Goal: Task Accomplishment & Management: Manage account settings

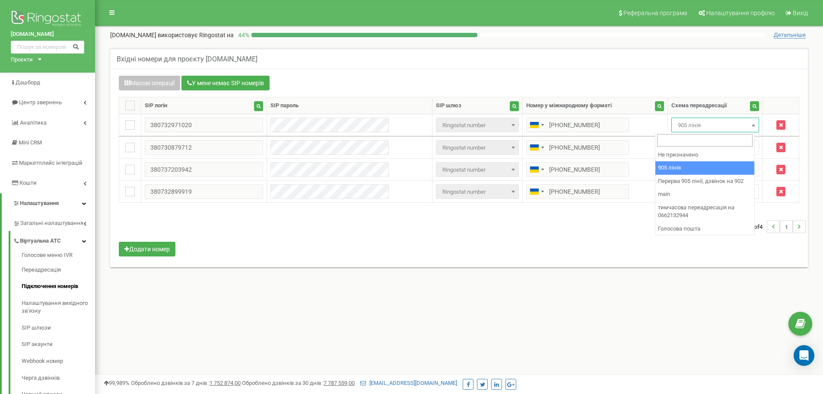
click at [685, 131] on span "905 лінія" at bounding box center [715, 125] width 82 height 12
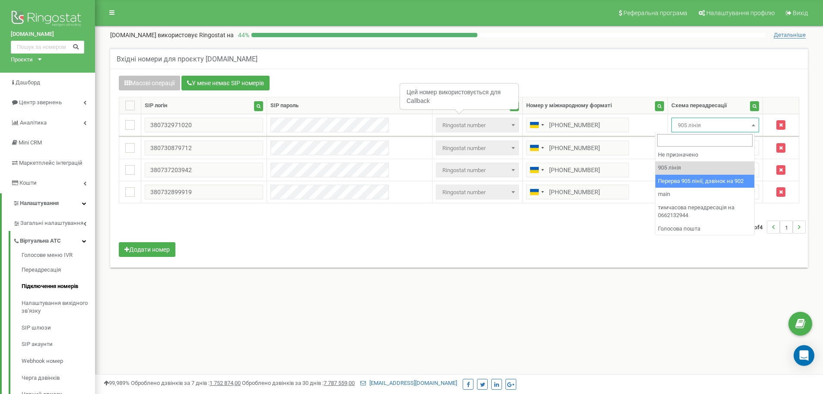
select select "173564"
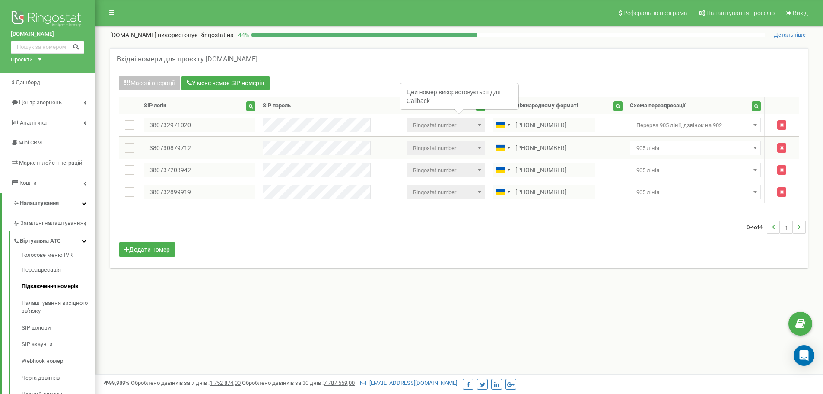
drag, startPoint x: 692, startPoint y: 142, endPoint x: 697, endPoint y: 155, distance: 14.0
click at [692, 142] on span "905 лінія" at bounding box center [695, 147] width 131 height 15
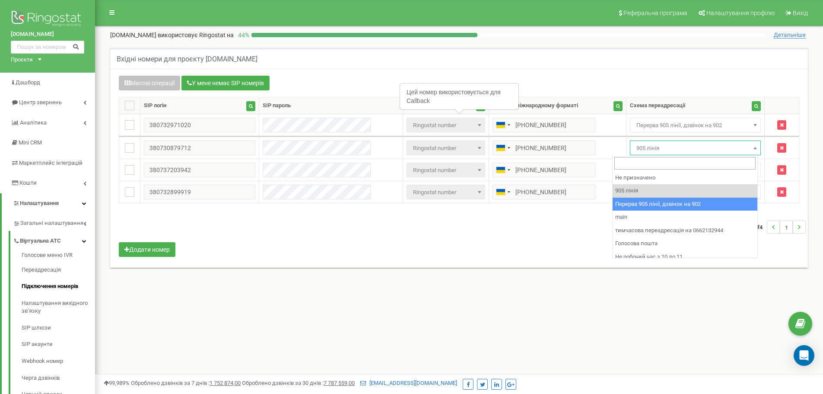
select select "173564"
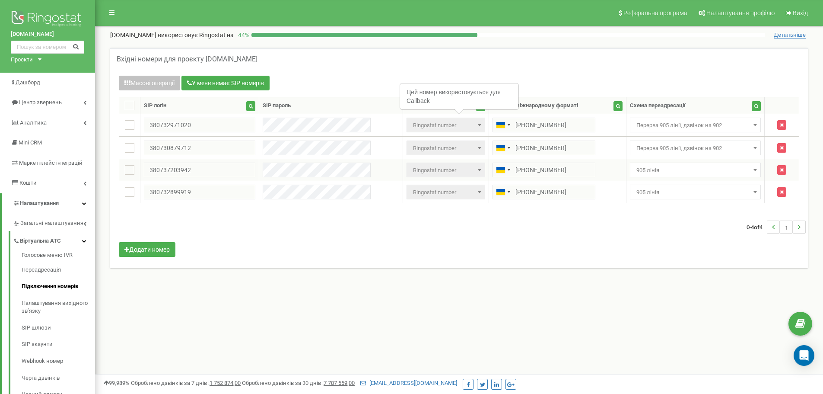
click at [682, 165] on span "905 лінія" at bounding box center [695, 170] width 125 height 12
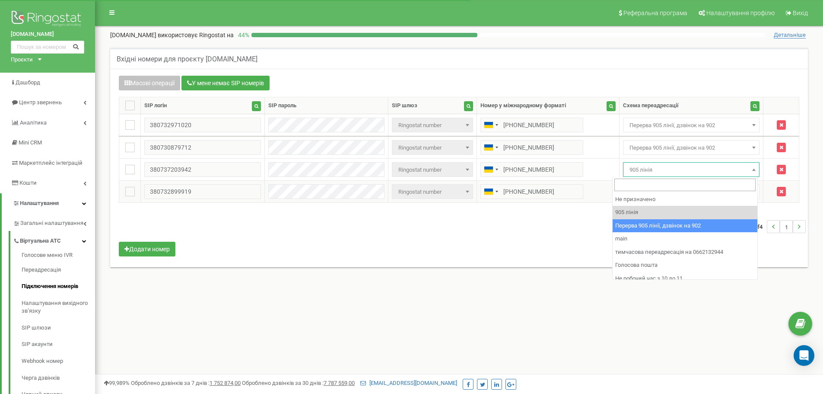
select select "173564"
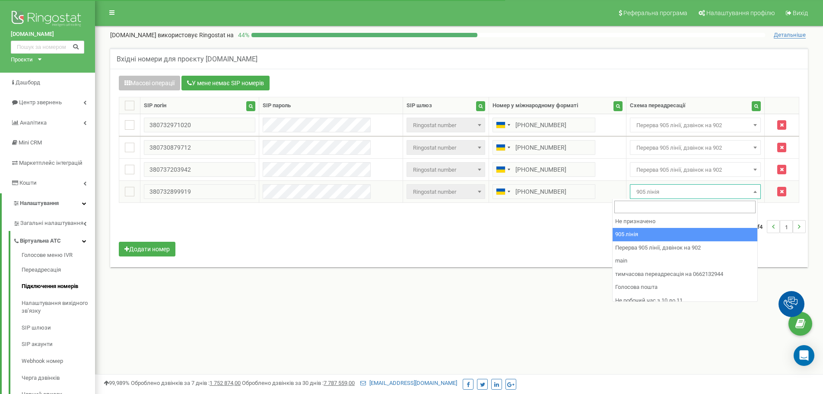
click at [677, 194] on span "905 лінія" at bounding box center [695, 192] width 125 height 12
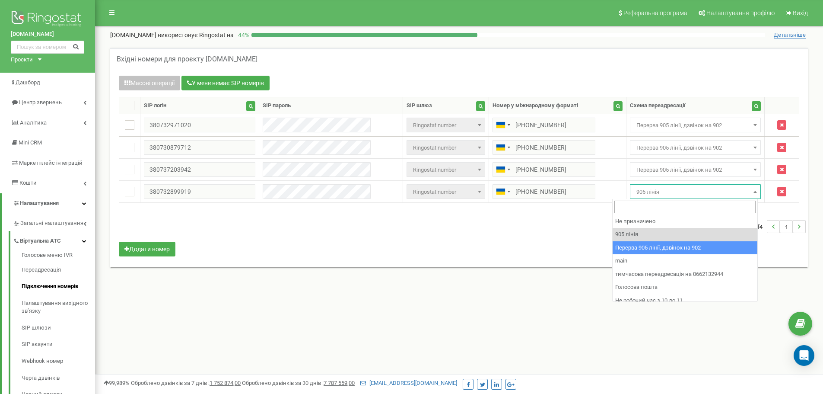
select select "173564"
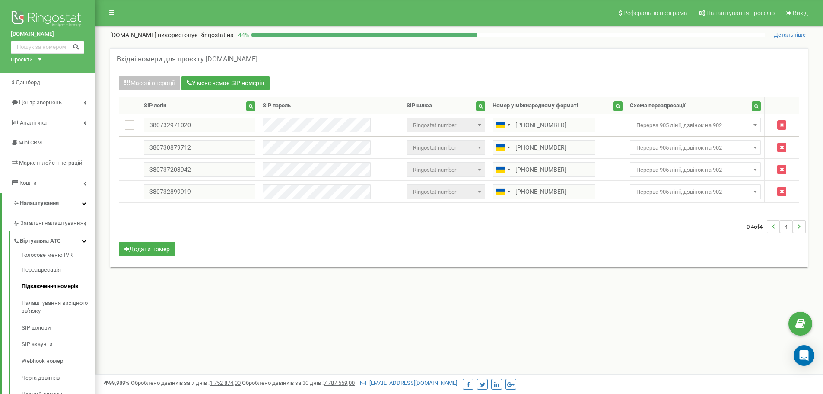
click at [704, 244] on div "Масові операції У мене немає SIP номерів Налаштування Виберіть налаштування для…" at bounding box center [458, 167] width 693 height 183
